Goal: Information Seeking & Learning: Check status

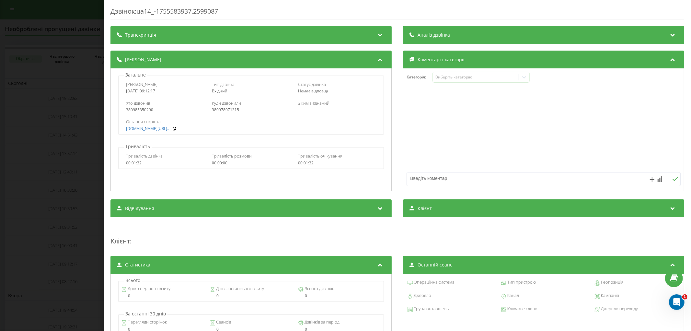
click at [25, 116] on div "Дзвінок : ua14_-1755583937.2599087 Транскрипція Для AI-аналізу майбутніх дзвінк…" at bounding box center [345, 165] width 691 height 331
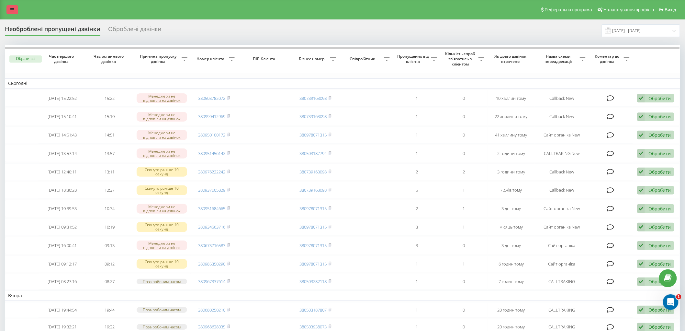
click at [17, 11] on link at bounding box center [12, 9] width 12 height 9
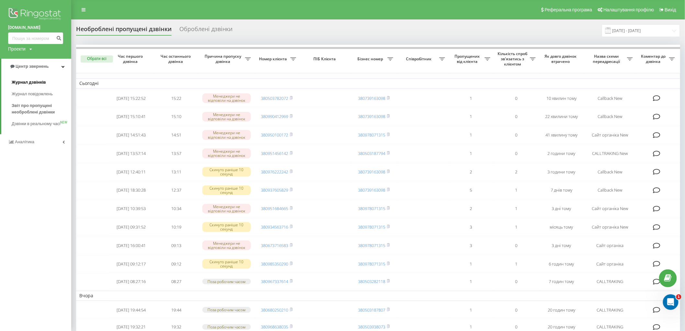
click at [33, 78] on link "Журнал дзвінків" at bounding box center [42, 82] width 60 height 12
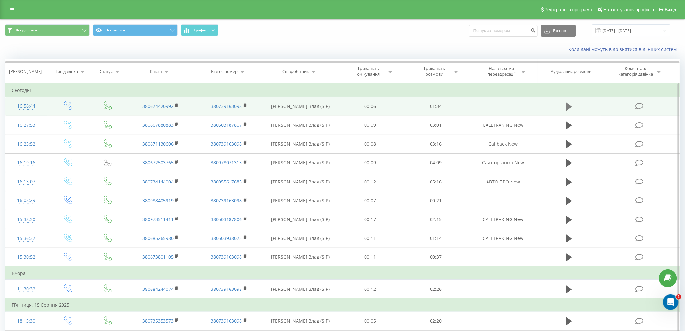
click at [569, 107] on icon at bounding box center [569, 107] width 6 height 8
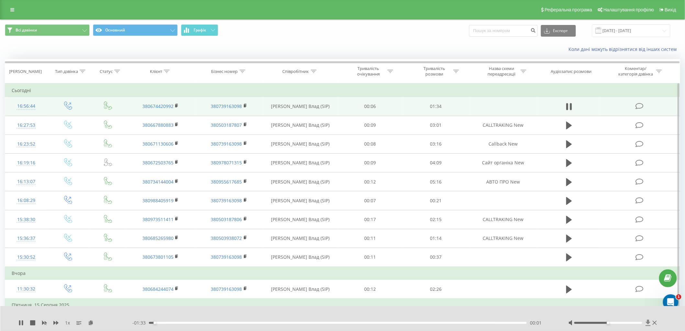
click at [646, 322] on icon at bounding box center [649, 322] width 6 height 6
